Goal: Check status

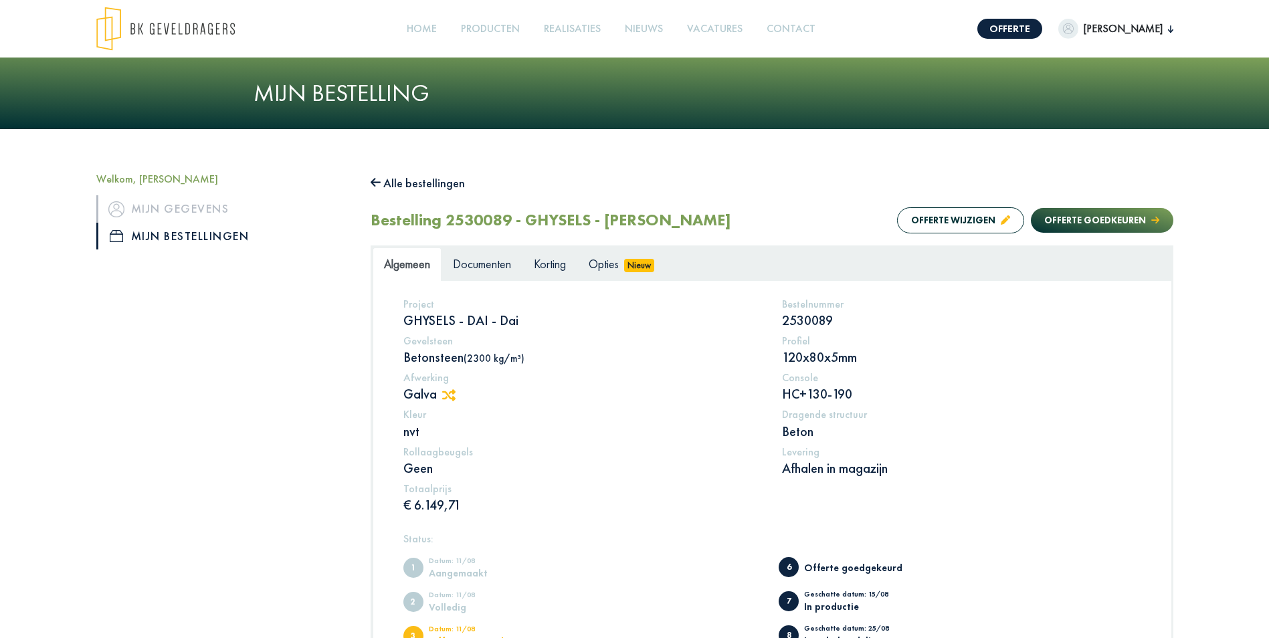
click at [579, 143] on div "Welkom, [PERSON_NAME] Mijn gegevens Mijn bestellingen Alle bestellingen Bestell…" at bounding box center [634, 492] width 1269 height 727
drag, startPoint x: 895, startPoint y: 471, endPoint x: 743, endPoint y: 296, distance: 231.8
click at [743, 296] on div "Project GHYSELS - DAI - Dai Bestelnummer 2530089 Gevelsteen Betonsteen (2300 kg…" at bounding box center [772, 514] width 798 height 466
click at [946, 516] on div "Project GHYSELS - DAI - Dai Bestelnummer 2530089 Gevelsteen Betonsteen (2300 kg…" at bounding box center [772, 408] width 758 height 221
click at [726, 168] on div "Welkom, [PERSON_NAME] Mijn gegevens Mijn bestellingen Alle bestellingen Bestell…" at bounding box center [634, 492] width 1269 height 727
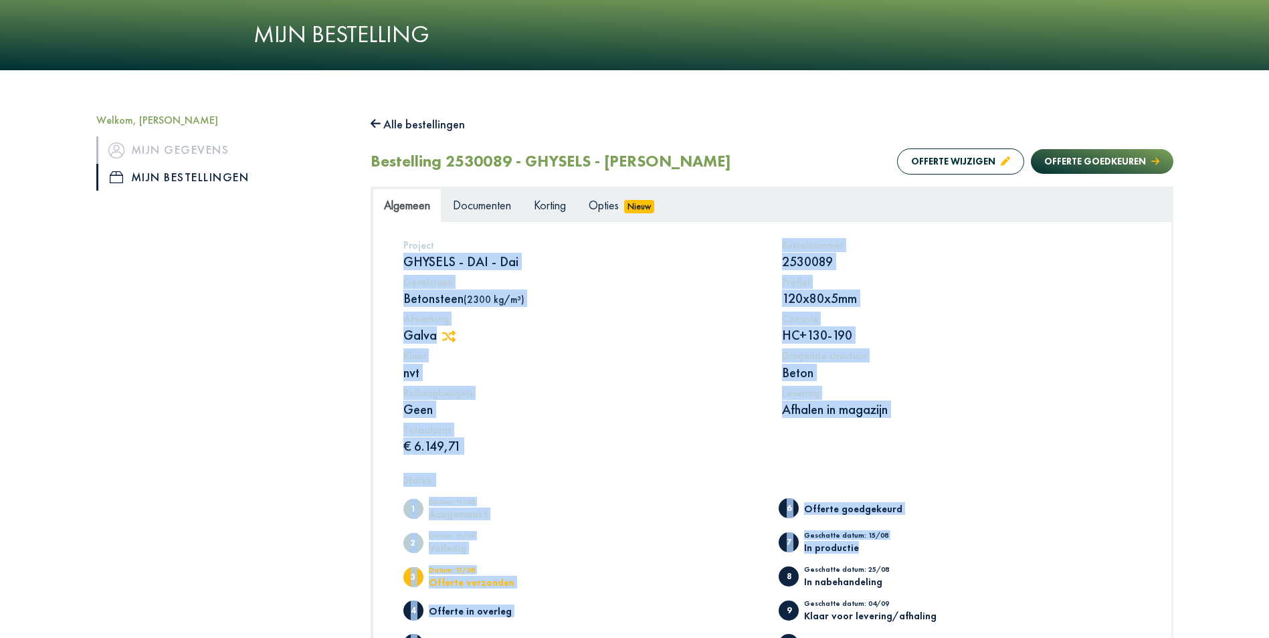
scroll to position [268, 0]
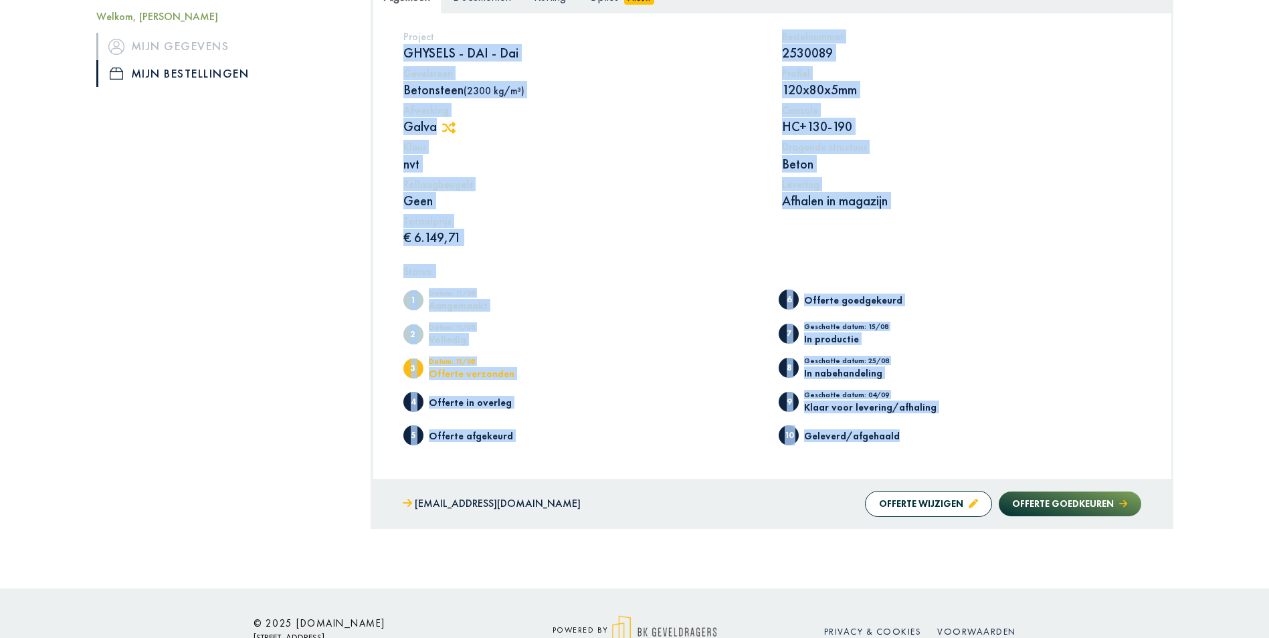
drag, startPoint x: 405, startPoint y: 319, endPoint x: 1011, endPoint y: 452, distance: 619.7
click at [1011, 452] on div "Project GHYSELS - DAI - Dai Bestelnummer 2530089 Gevelsteen Betonsteen (2300 kg…" at bounding box center [772, 246] width 798 height 466
drag, startPoint x: 1011, startPoint y: 452, endPoint x: 938, endPoint y: 450, distance: 72.9
click at [938, 450] on ul "1 Datum: 11/08 Aangemaakt 2 Datum: 11/08 Volledig 3 Datum: 11/08 Offerte verzon…" at bounding box center [772, 367] width 738 height 169
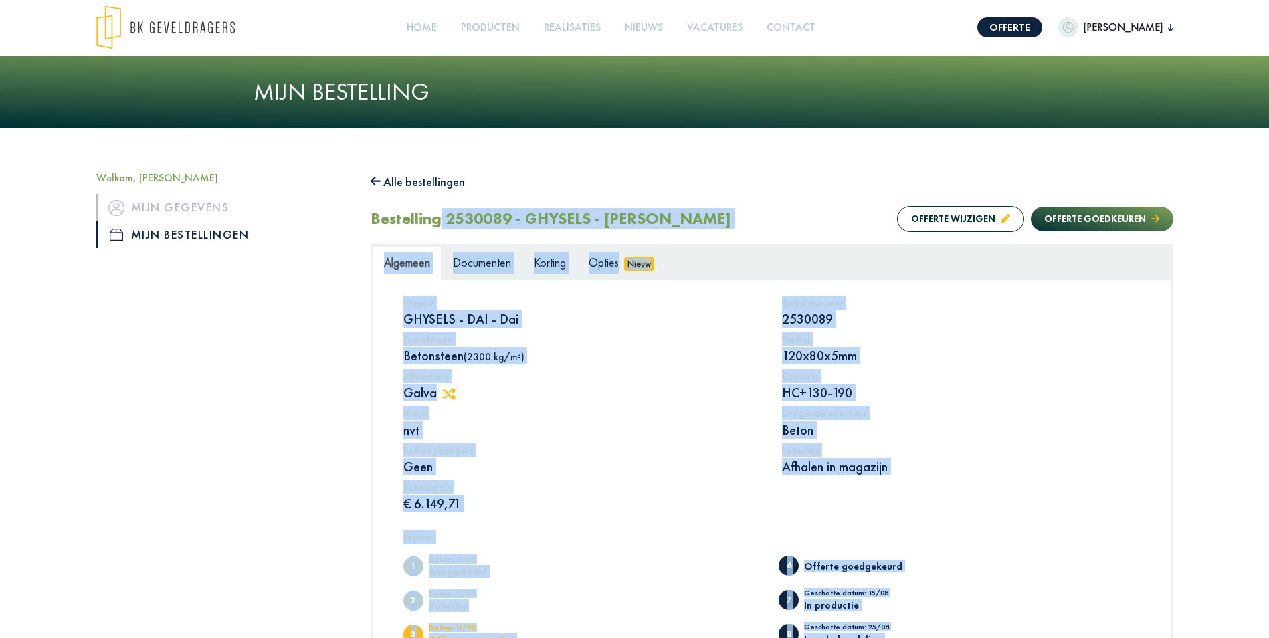
scroll to position [0, 0]
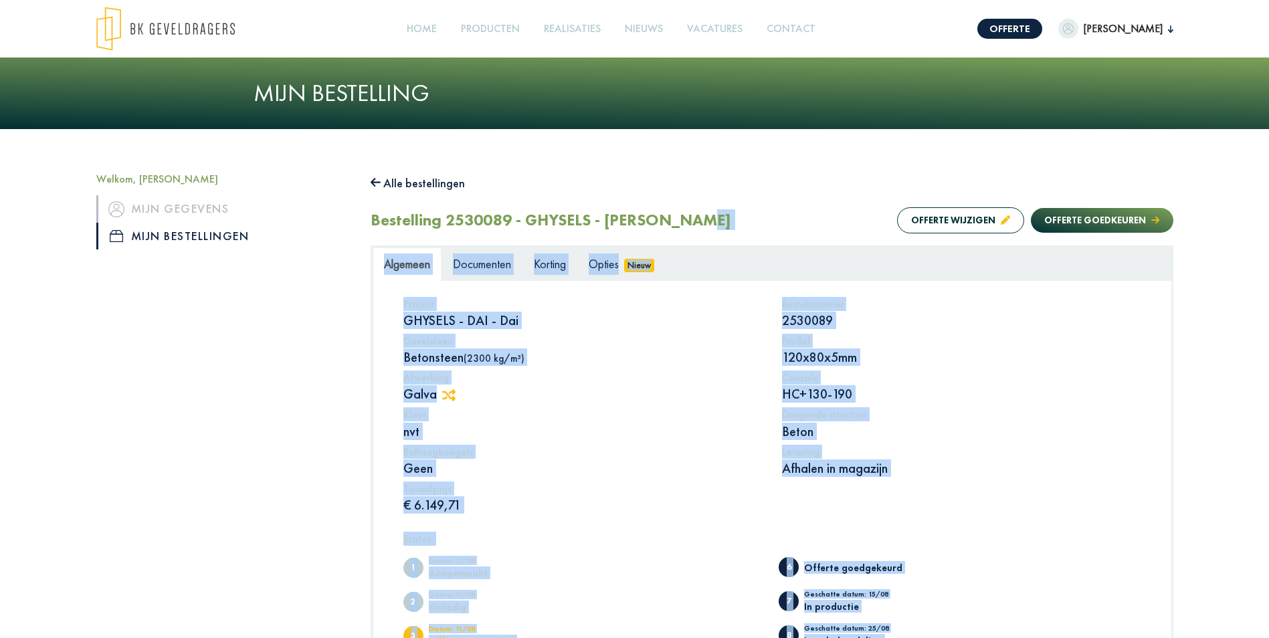
drag, startPoint x: 925, startPoint y: 437, endPoint x: 699, endPoint y: 223, distance: 311.4
click at [699, 223] on div "Alle bestellingen Bestelling 2530089 - GHYSELS - DAI - Dai Offerte wijzigen Off…" at bounding box center [772, 485] width 803 height 624
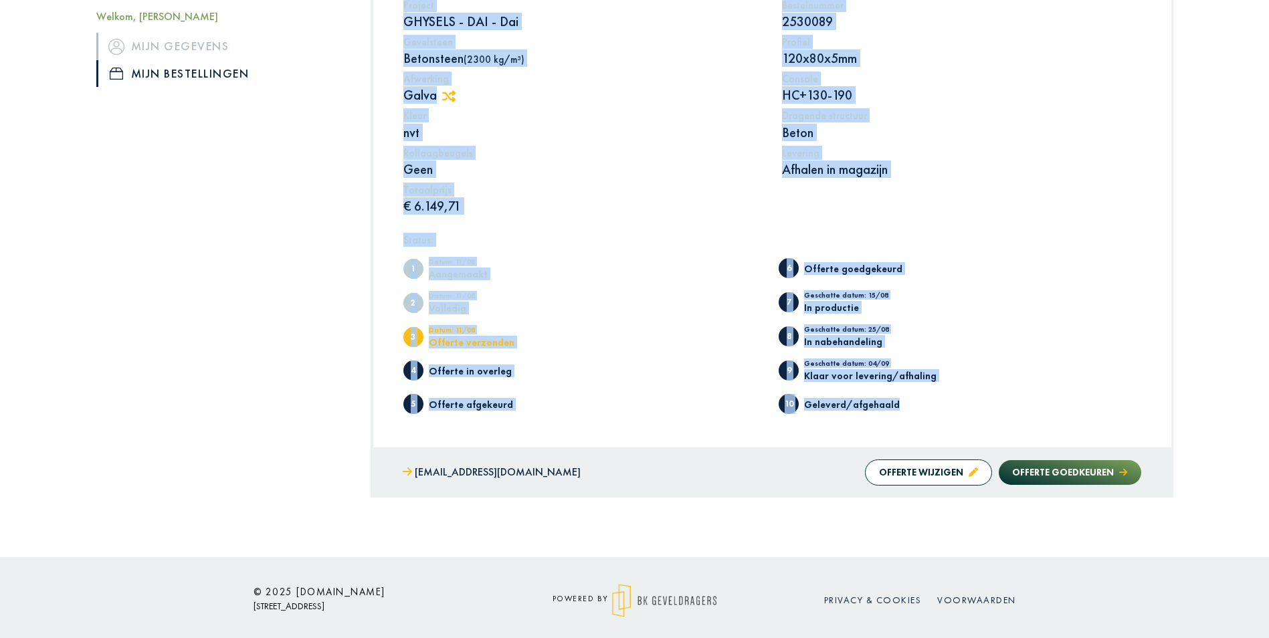
scroll to position [305, 0]
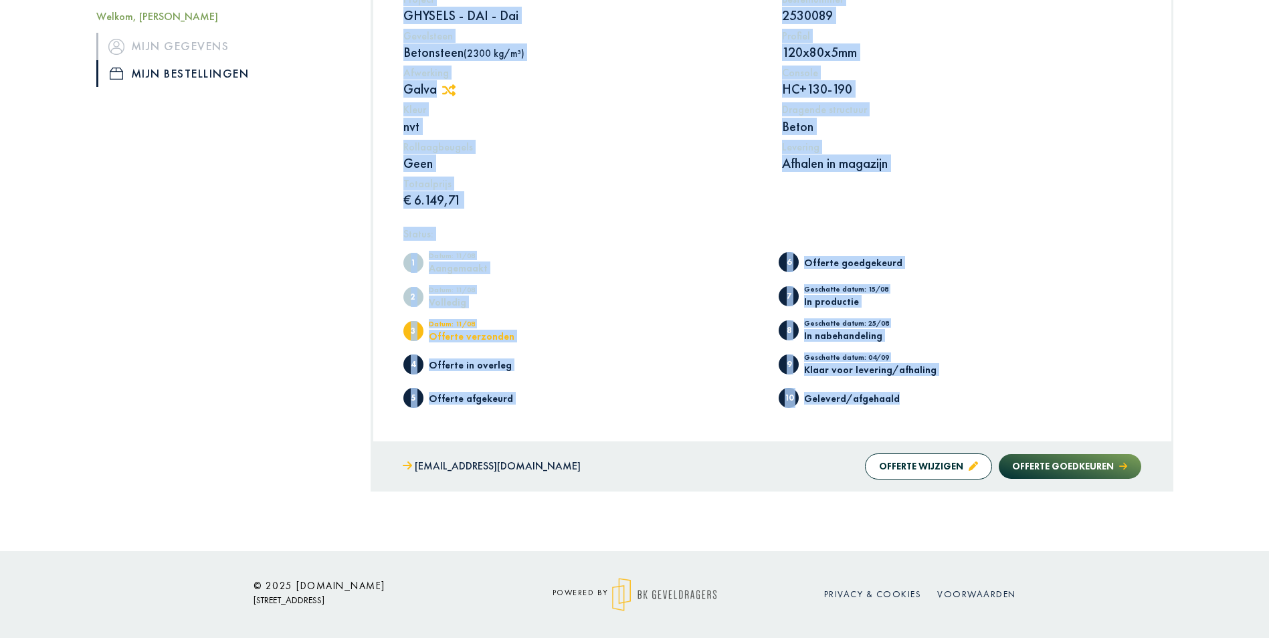
click at [948, 203] on div "Project GHYSELS - DAI - Dai Bestelnummer 2530089 Gevelsteen Betonsteen (2300 kg…" at bounding box center [772, 103] width 758 height 221
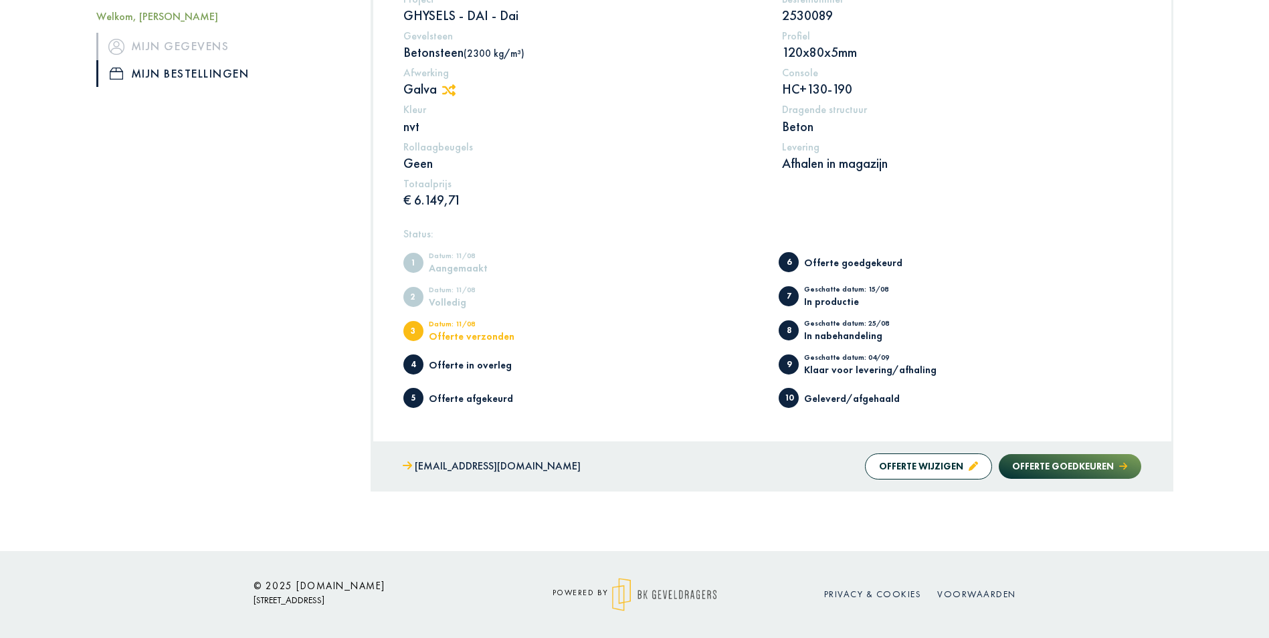
drag, startPoint x: 759, startPoint y: 241, endPoint x: 953, endPoint y: 403, distance: 252.7
click at [953, 403] on div "Status: 1 Datum: 11/08 Aangemaakt 2 Datum: 11/08 Volledig 3 Datum: 11/08 Offert…" at bounding box center [772, 325] width 738 height 201
click at [953, 403] on li "10 Geleverd/afgehaald" at bounding box center [960, 394] width 363 height 27
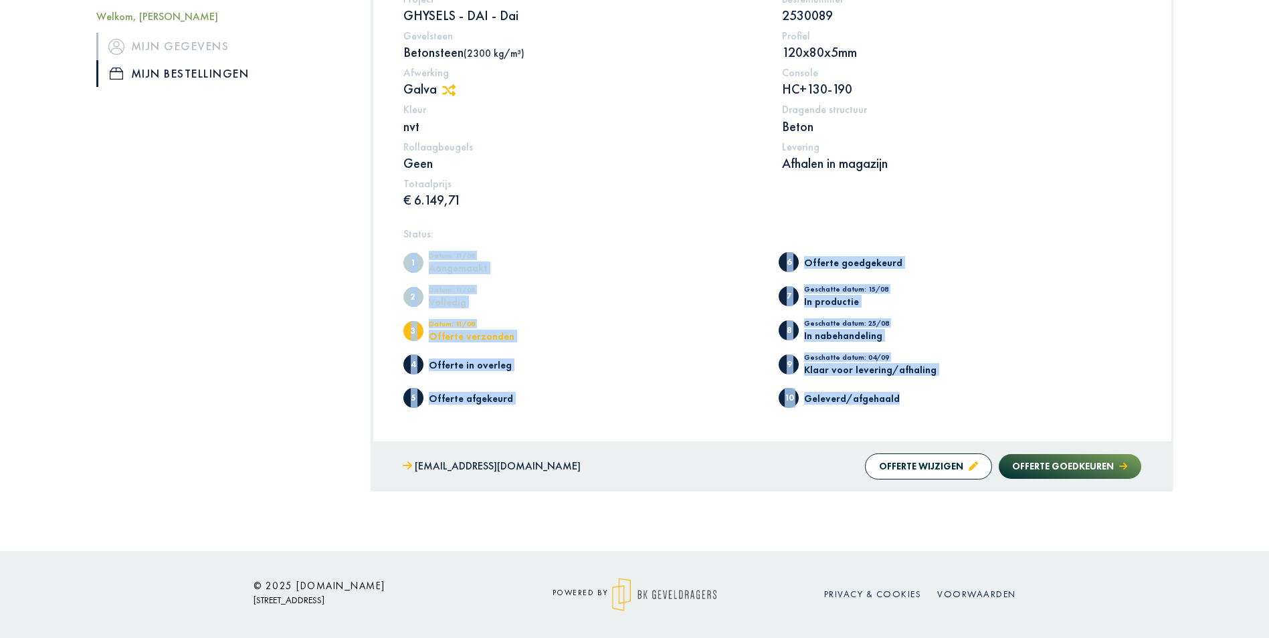
drag, startPoint x: 945, startPoint y: 404, endPoint x: 751, endPoint y: 238, distance: 255.8
click at [751, 238] on div "Status: 1 Datum: 11/08 Aangemaakt 2 Datum: 11/08 Volledig 3 Datum: 11/08 Offert…" at bounding box center [772, 325] width 738 height 201
drag, startPoint x: 751, startPoint y: 238, endPoint x: 741, endPoint y: 229, distance: 13.7
click at [741, 229] on h5 "Status:" at bounding box center [772, 233] width 738 height 13
